Goal: Information Seeking & Learning: Learn about a topic

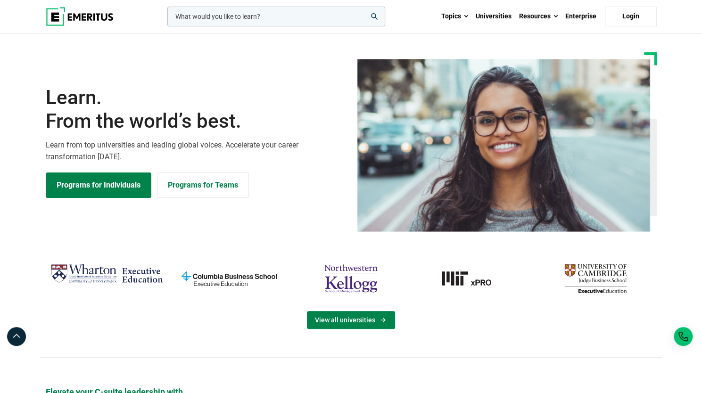
click at [331, 317] on link "View all universities" at bounding box center [351, 320] width 88 height 18
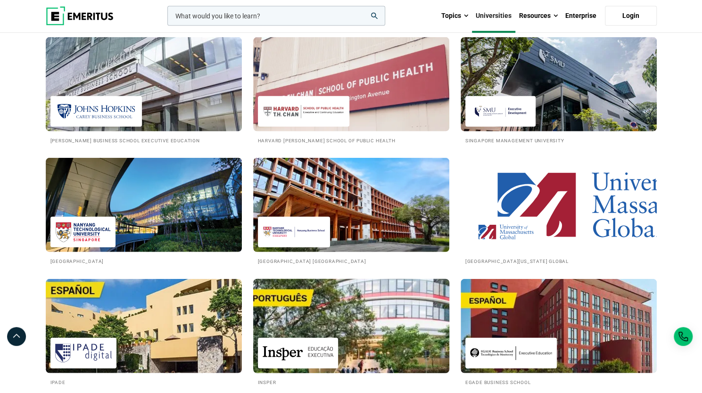
scroll to position [1273, 0]
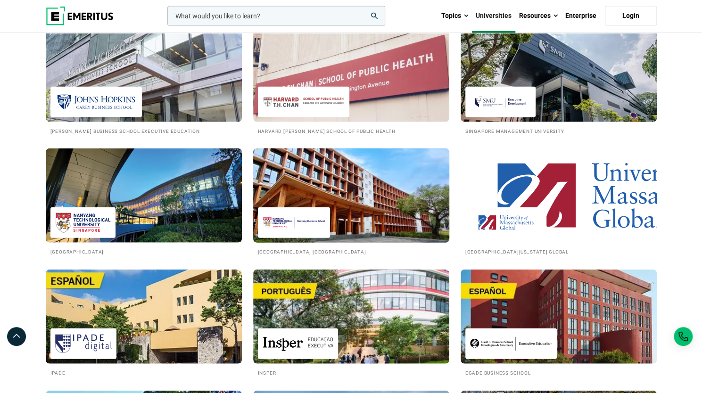
click at [332, 206] on img at bounding box center [351, 196] width 216 height 104
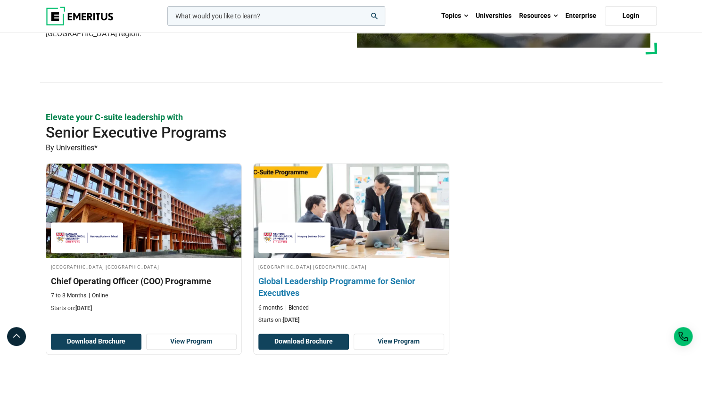
scroll to position [236, 0]
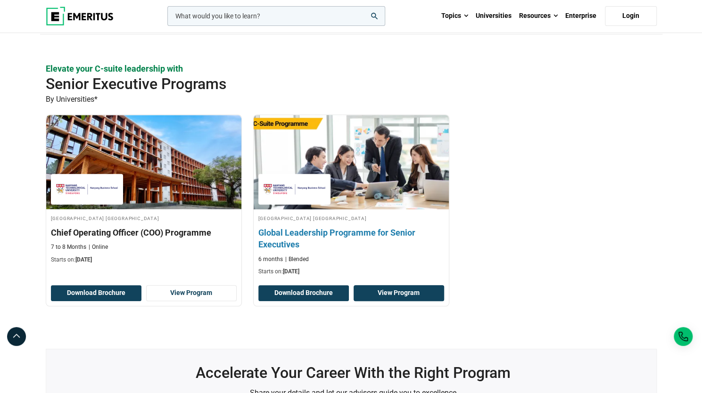
click at [402, 292] on link "View Program" at bounding box center [399, 293] width 90 height 16
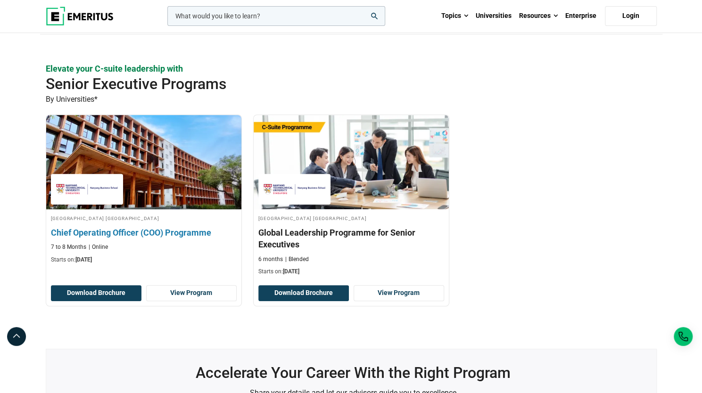
click at [166, 162] on img at bounding box center [143, 162] width 214 height 104
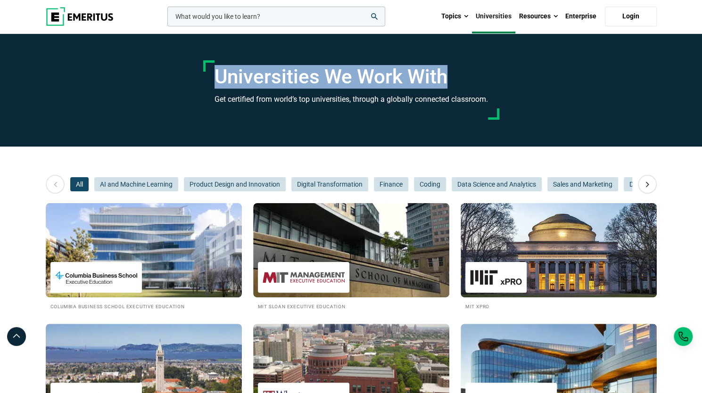
drag, startPoint x: 214, startPoint y: 76, endPoint x: 454, endPoint y: 73, distance: 239.9
click at [441, 74] on h1 "Universities We Work With" at bounding box center [350, 77] width 273 height 24
click at [467, 73] on h1 "Universities We Work With" at bounding box center [350, 77] width 273 height 24
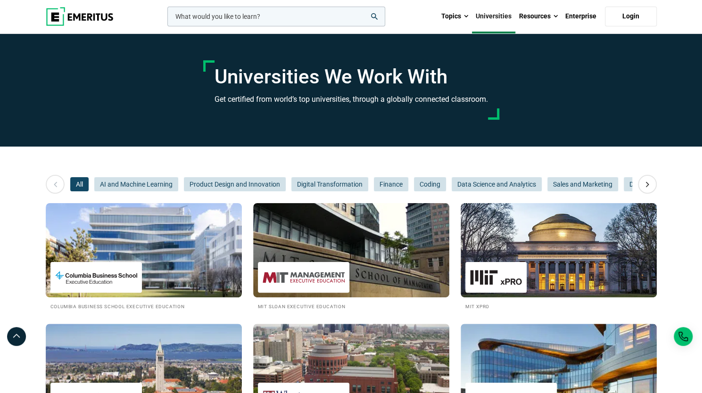
click at [497, 79] on div "Universities We Work With Get certified from world’s top universities, through …" at bounding box center [351, 89] width 296 height 59
